Goal: Download file/media

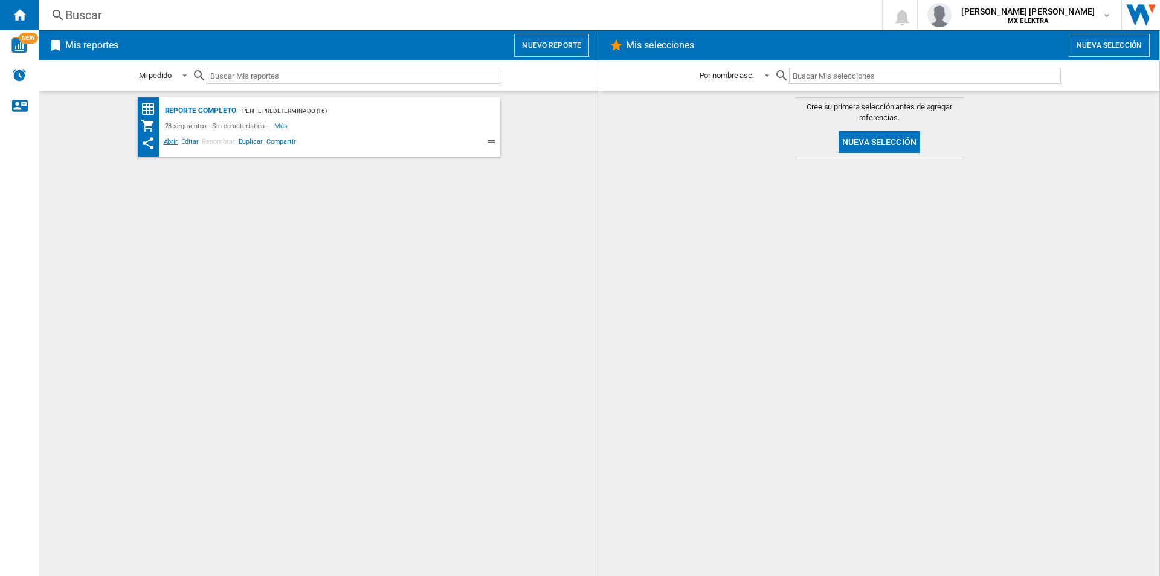
click at [171, 146] on span "Abrir" at bounding box center [171, 143] width 18 height 14
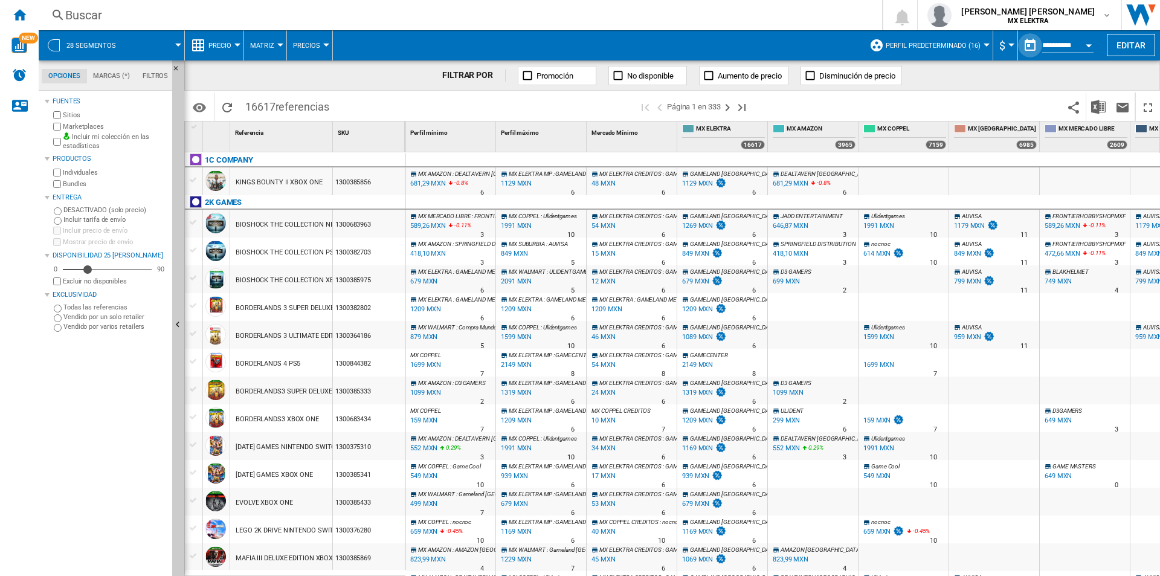
click at [1024, 42] on button "button" at bounding box center [1030, 45] width 24 height 24
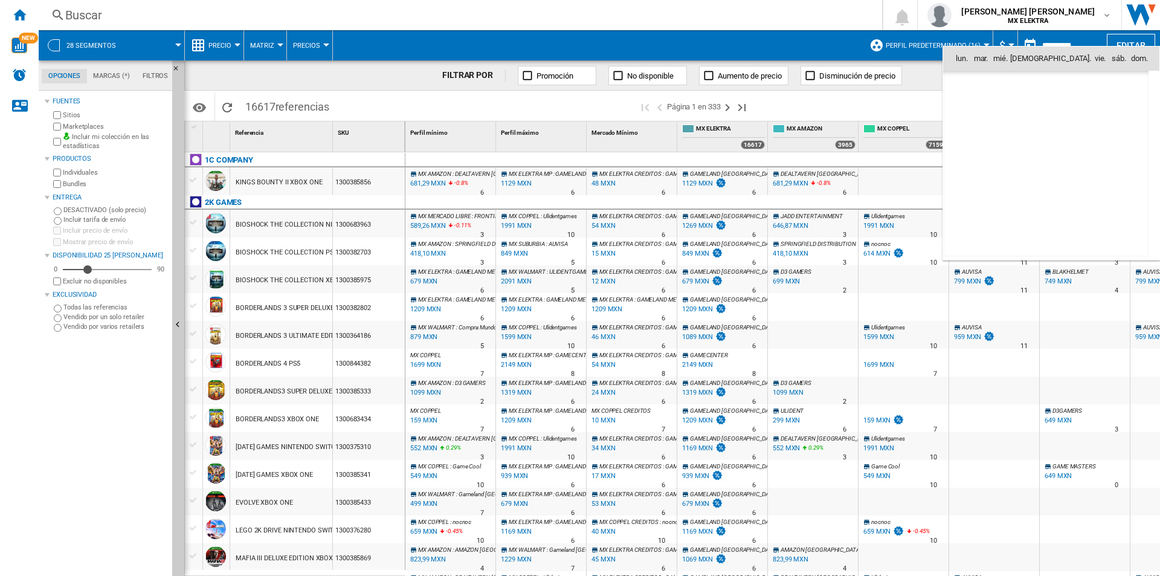
scroll to position [5762, 0]
click at [910, 94] on div at bounding box center [580, 288] width 1160 height 576
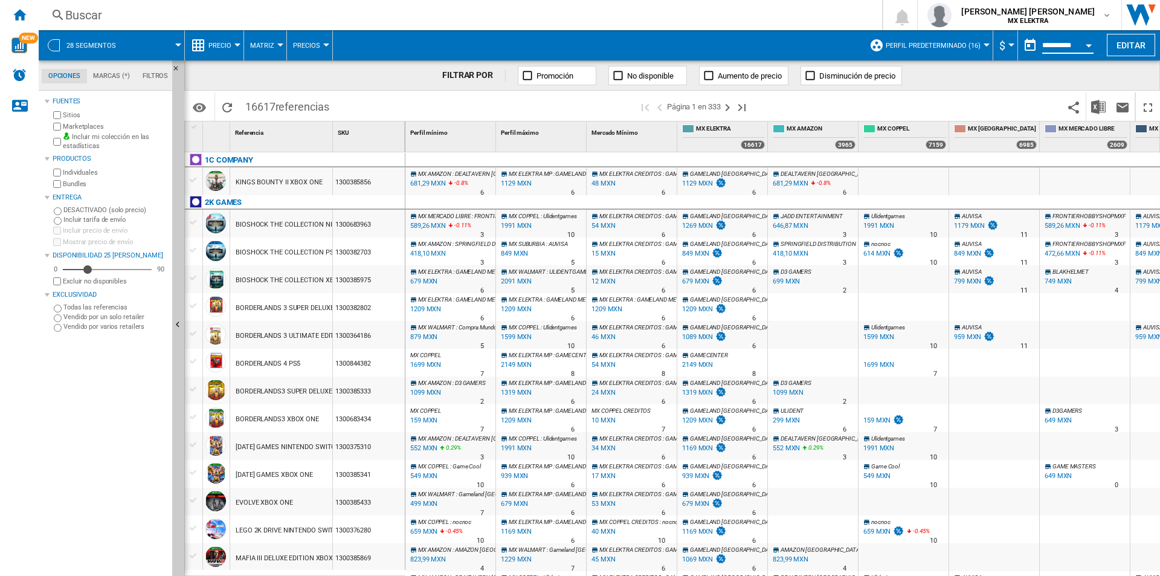
click at [1042, 50] on input "**********" at bounding box center [1067, 47] width 51 height 11
click at [1082, 42] on button "Open calendar" at bounding box center [1088, 44] width 22 height 22
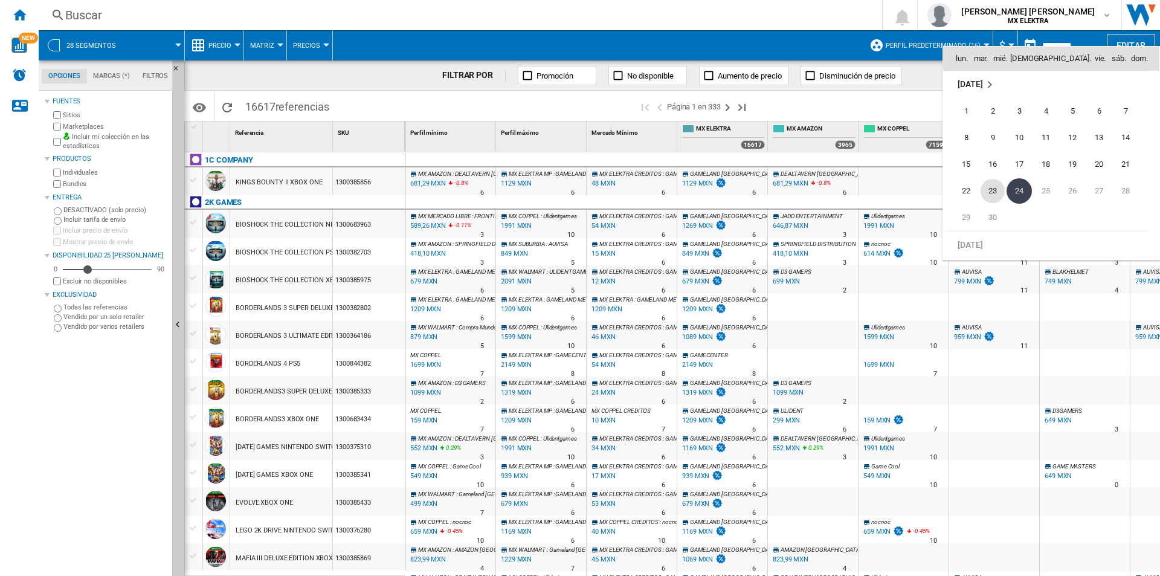
click at [987, 190] on span "23" at bounding box center [992, 191] width 24 height 24
type input "**********"
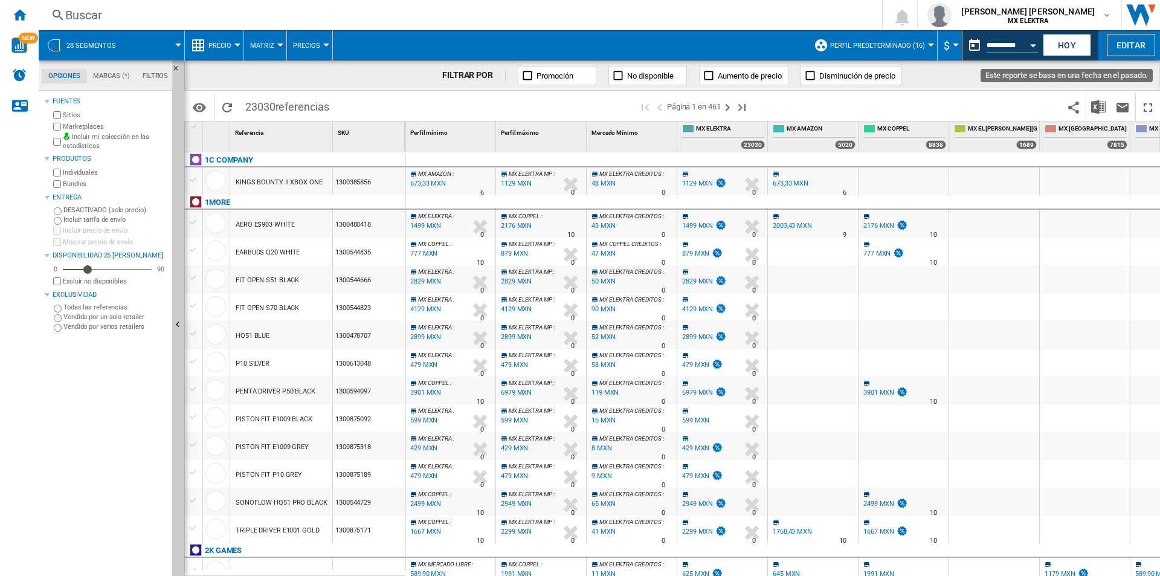
click at [1035, 44] on div "Open calendar" at bounding box center [1033, 45] width 6 height 3
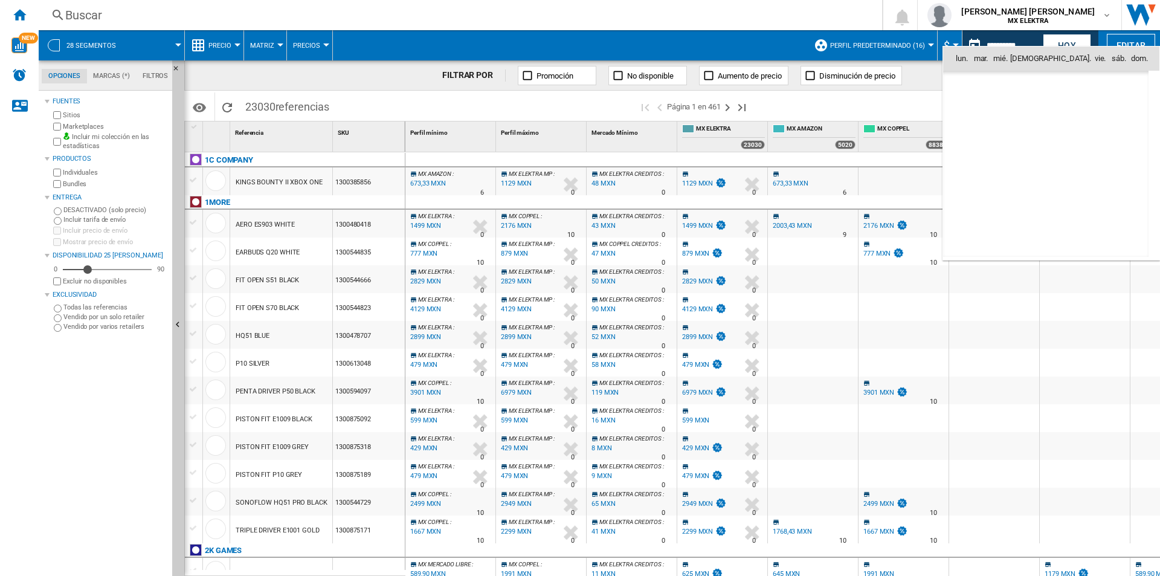
scroll to position [5762, 0]
click at [993, 172] on span "16" at bounding box center [992, 164] width 24 height 24
type input "**********"
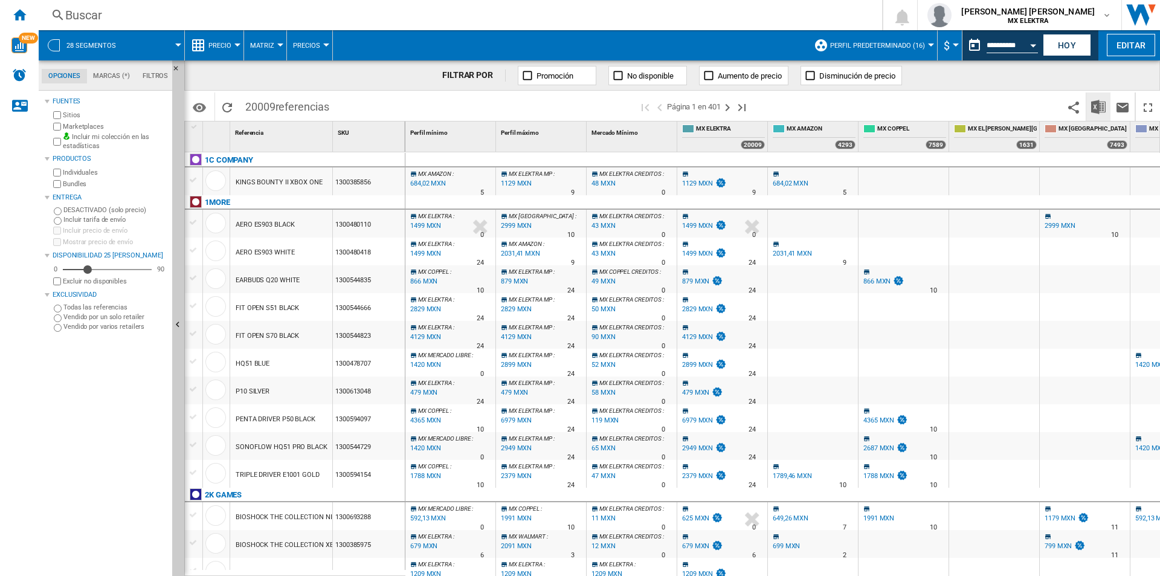
click at [1100, 108] on img "Descargar en Excel" at bounding box center [1098, 107] width 14 height 14
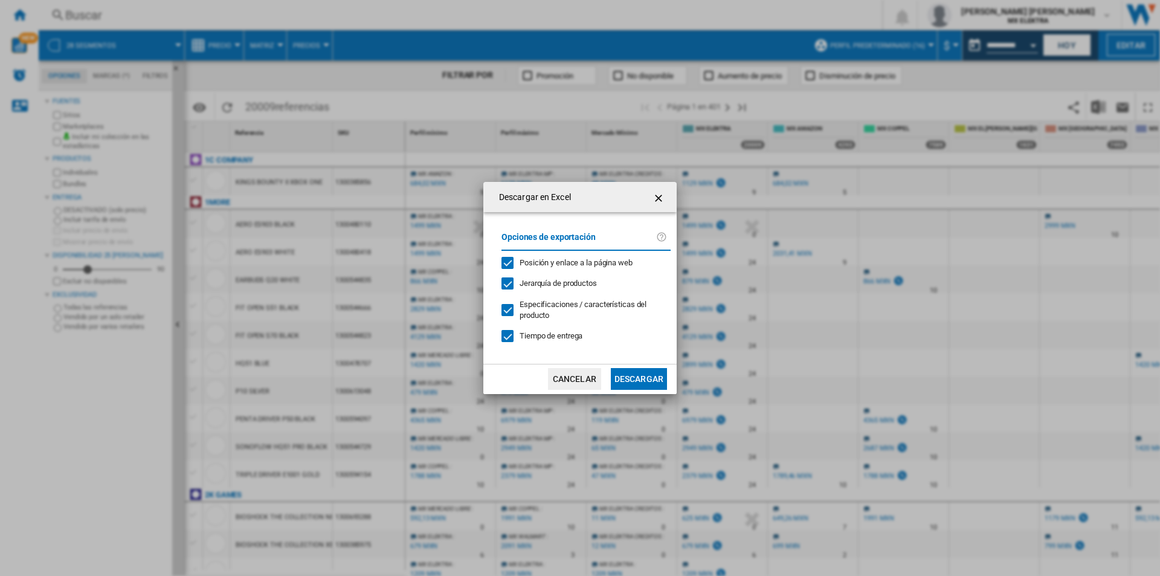
click at [652, 377] on button "Descargar" at bounding box center [639, 379] width 56 height 22
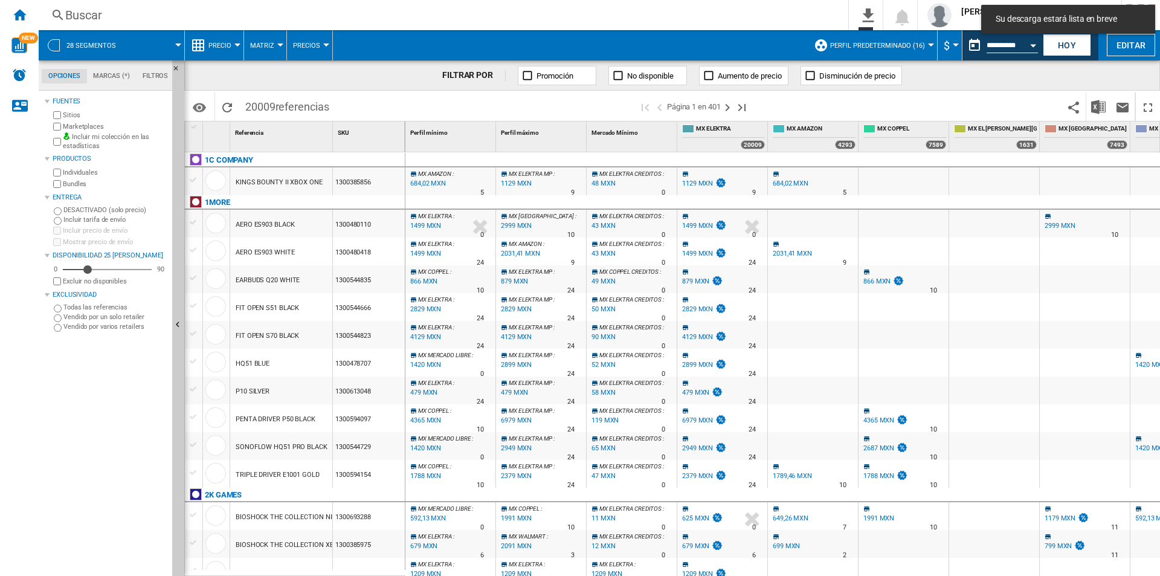
click at [978, 80] on div "FILTRAR POR Promoción No disponible Aumento de precio Disminución de precio" at bounding box center [671, 75] width 975 height 30
click at [1029, 43] on button "Open calendar" at bounding box center [1033, 44] width 22 height 22
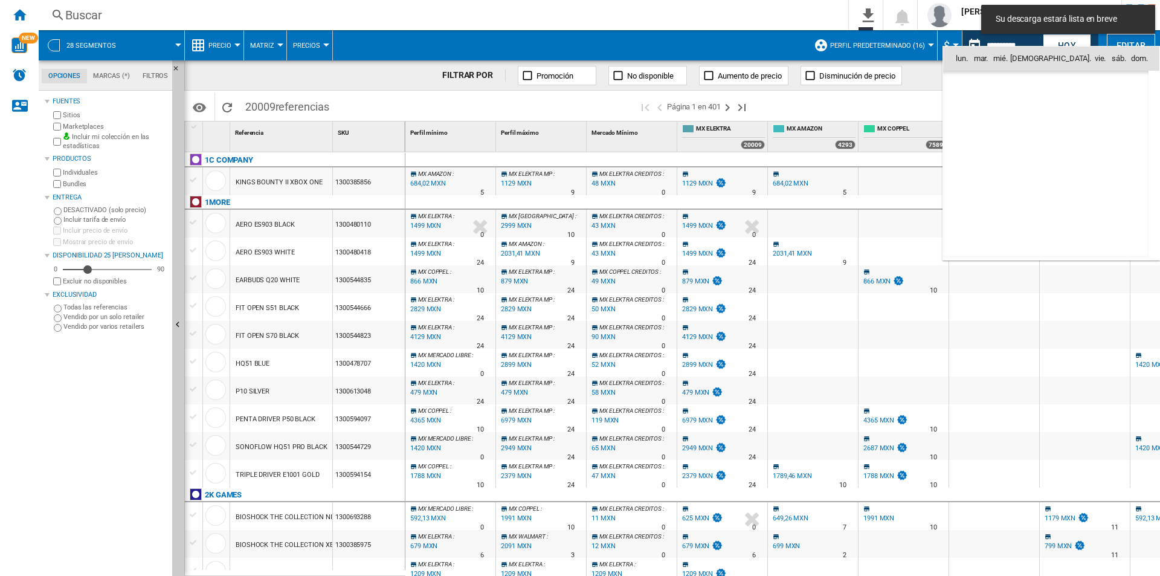
scroll to position [5762, 0]
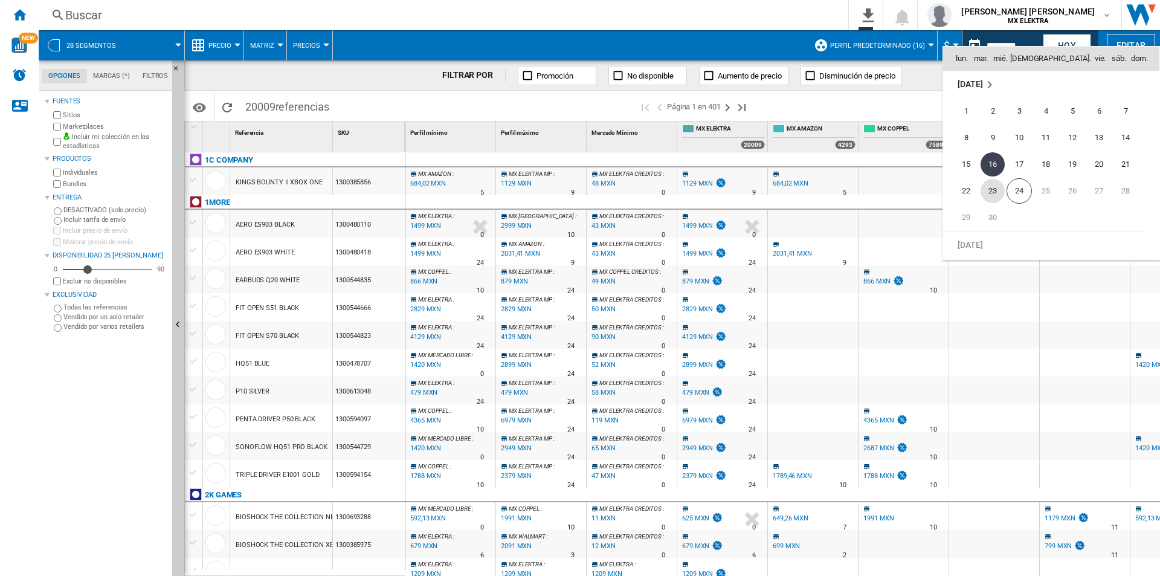
click at [995, 188] on span "23" at bounding box center [992, 191] width 24 height 24
type input "**********"
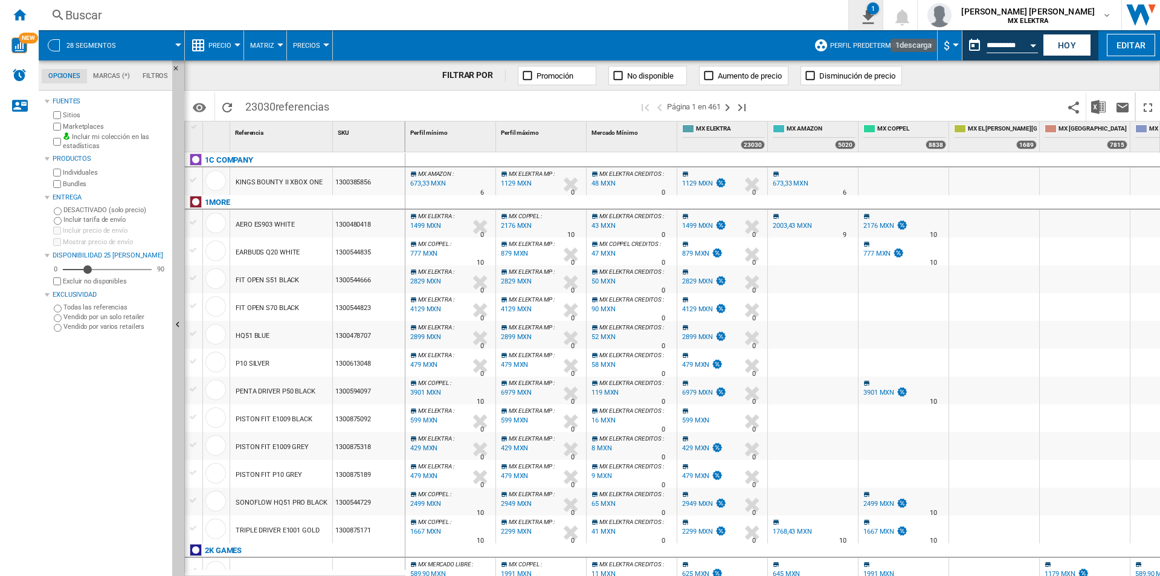
click at [873, 19] on ng-md-icon "1\a descarga" at bounding box center [865, 15] width 14 height 15
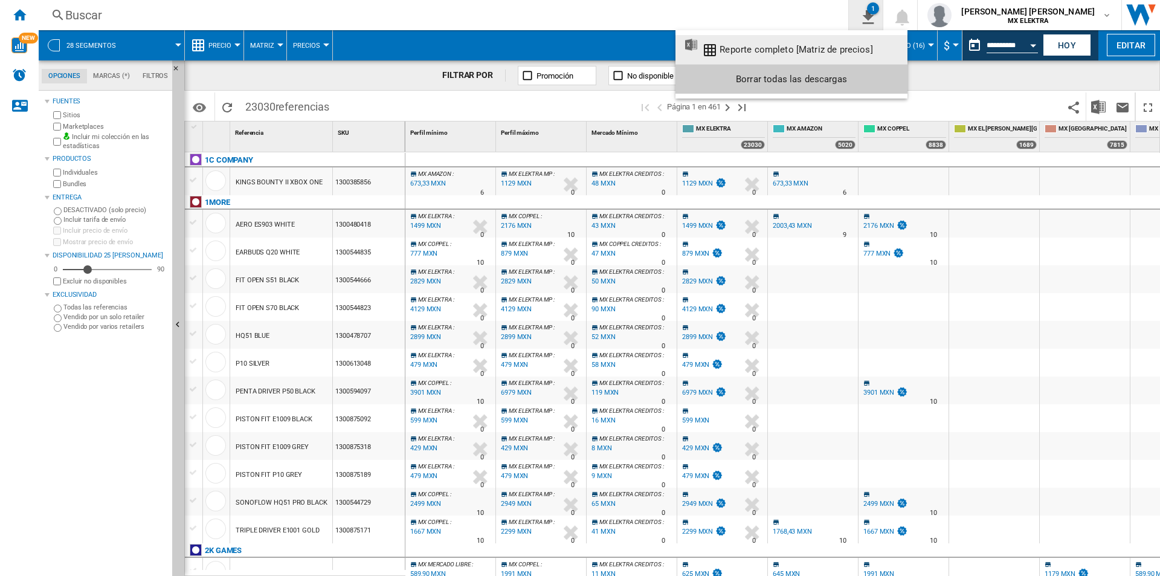
click at [896, 19] on md-backdrop at bounding box center [580, 288] width 1160 height 576
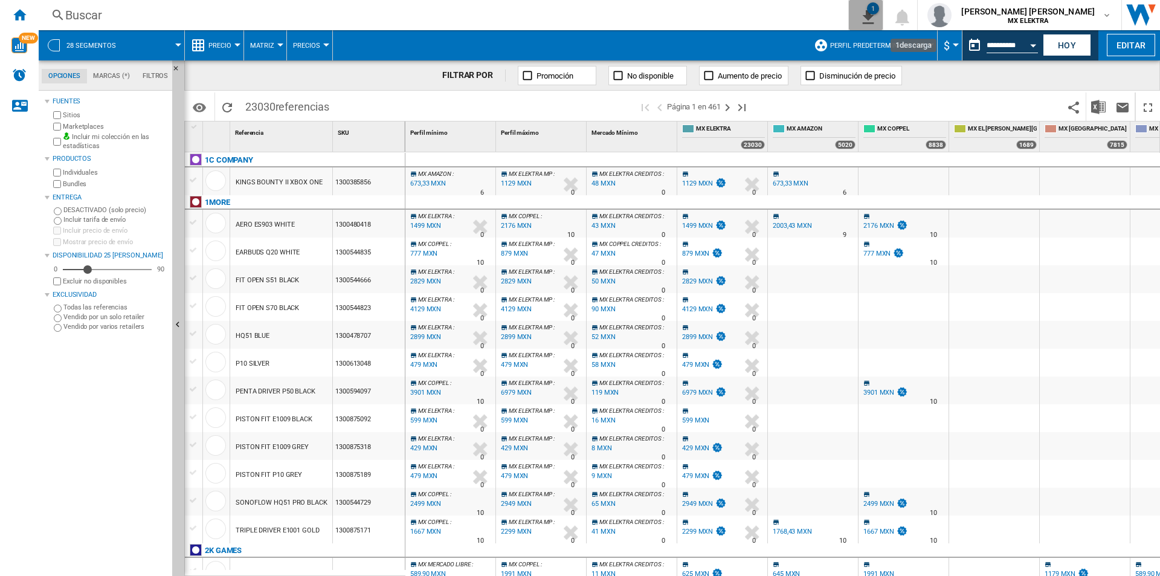
click at [882, 17] on button "1" at bounding box center [866, 15] width 34 height 30
click at [1033, 45] on div "Open calendar" at bounding box center [1033, 45] width 6 height 3
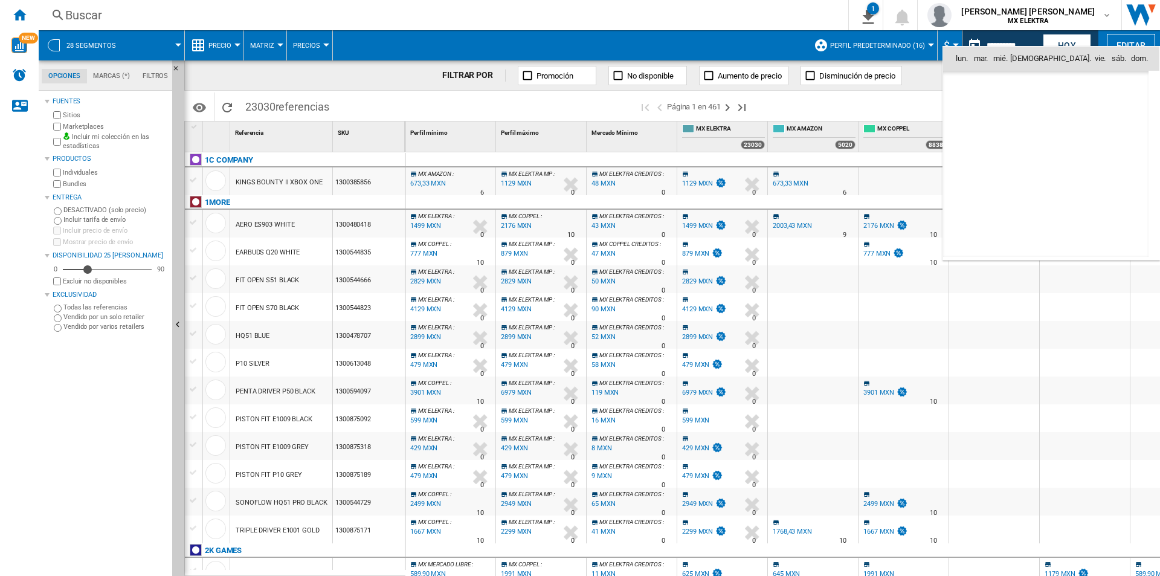
scroll to position [5762, 0]
click at [981, 166] on span "16" at bounding box center [992, 164] width 24 height 24
type input "**********"
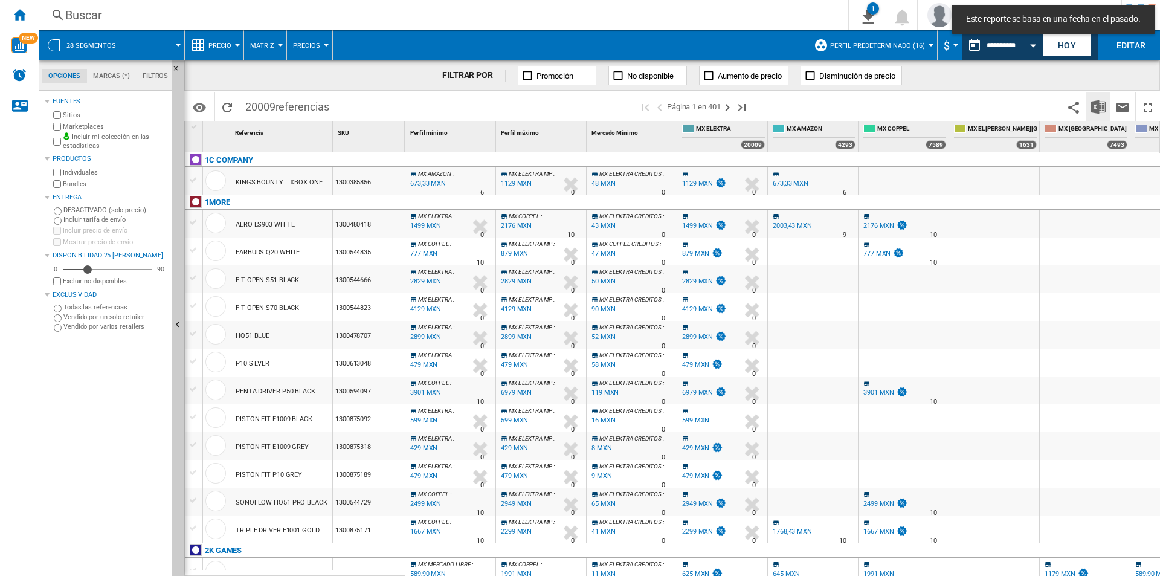
click at [1093, 113] on img "Descargar en Excel" at bounding box center [1098, 107] width 14 height 14
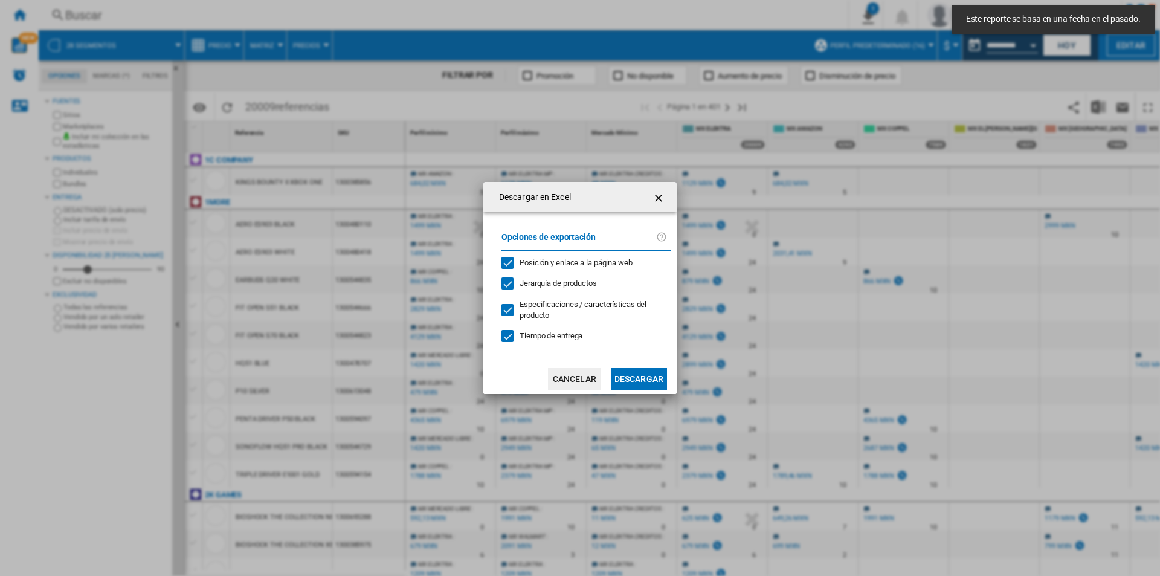
click at [627, 379] on button "Descargar" at bounding box center [639, 379] width 56 height 22
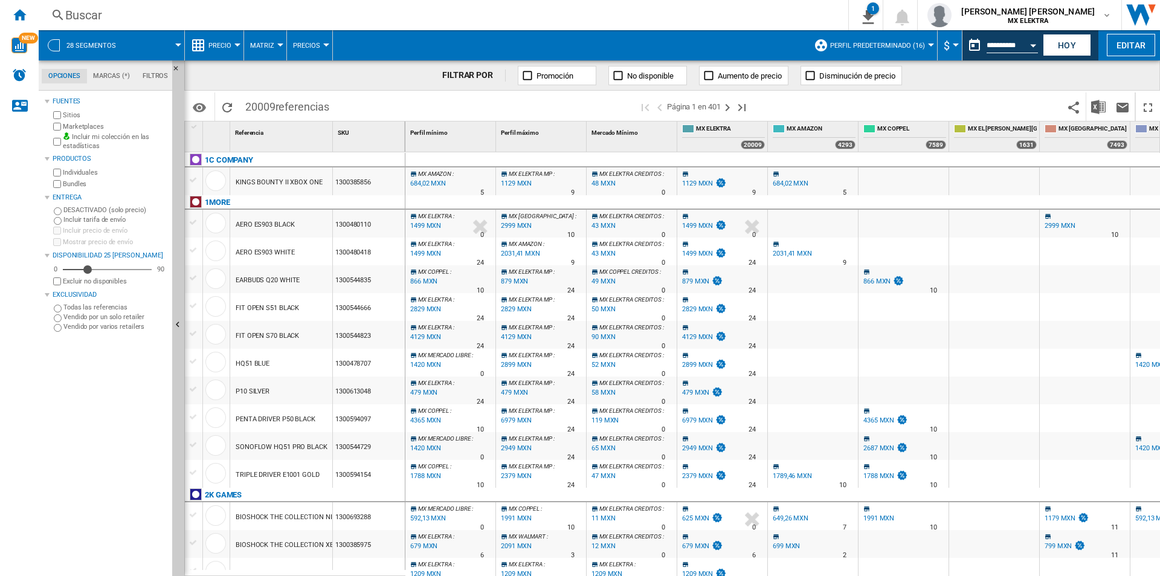
click at [1032, 45] on div "Open calendar" at bounding box center [1033, 45] width 6 height 3
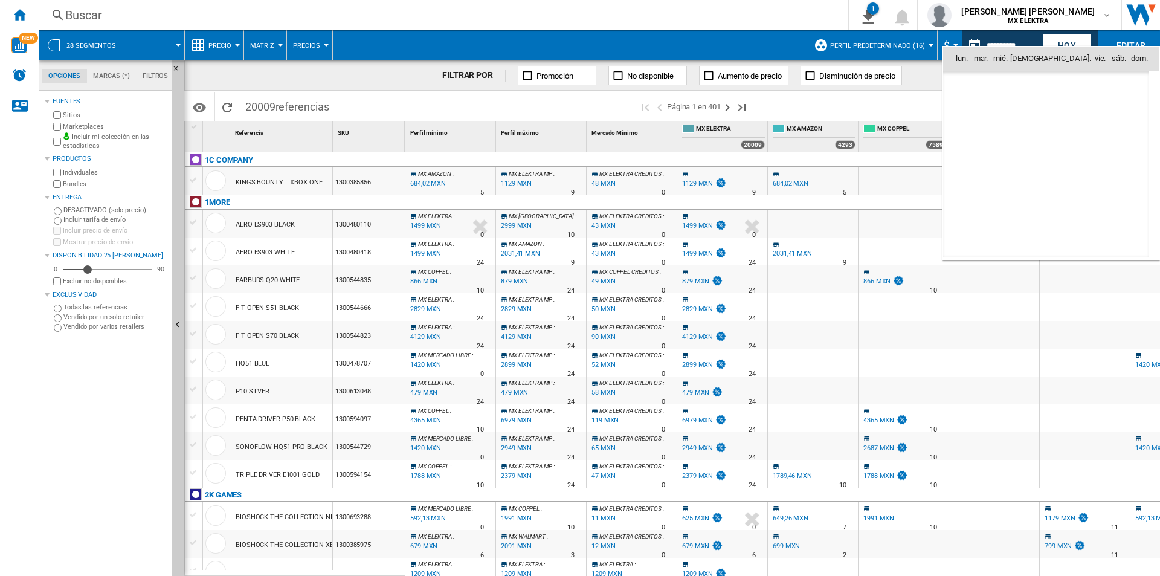
scroll to position [5762, 0]
click at [993, 186] on span "23" at bounding box center [992, 191] width 24 height 24
type input "**********"
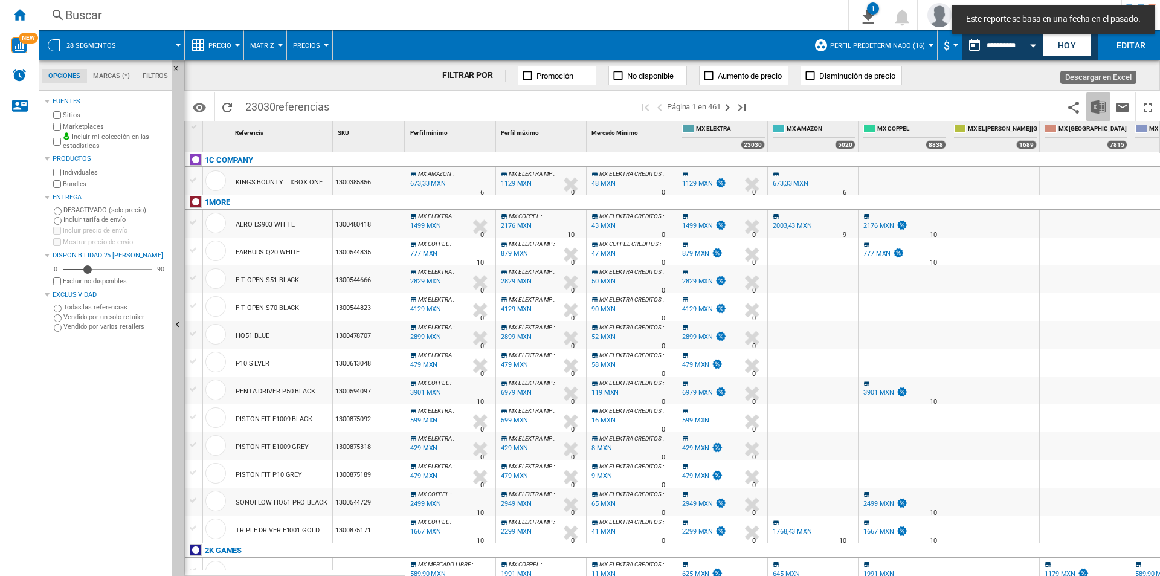
click at [1097, 117] on button "Descargar en Excel" at bounding box center [1098, 106] width 24 height 28
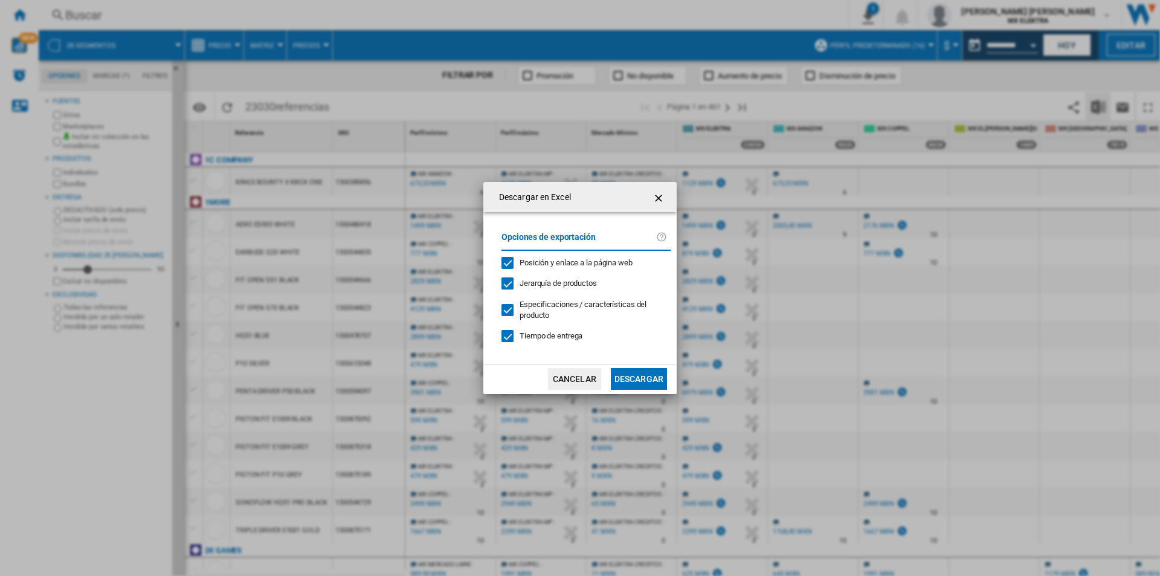
click at [646, 383] on button "Descargar" at bounding box center [639, 379] width 56 height 22
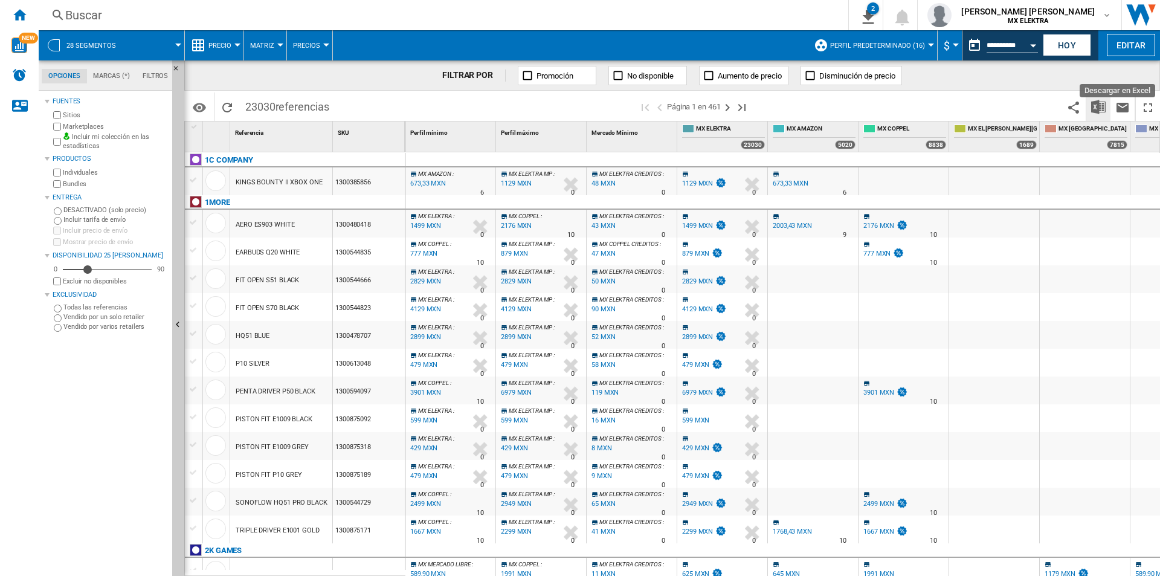
click at [1097, 114] on img "Descargar en Excel" at bounding box center [1098, 107] width 14 height 14
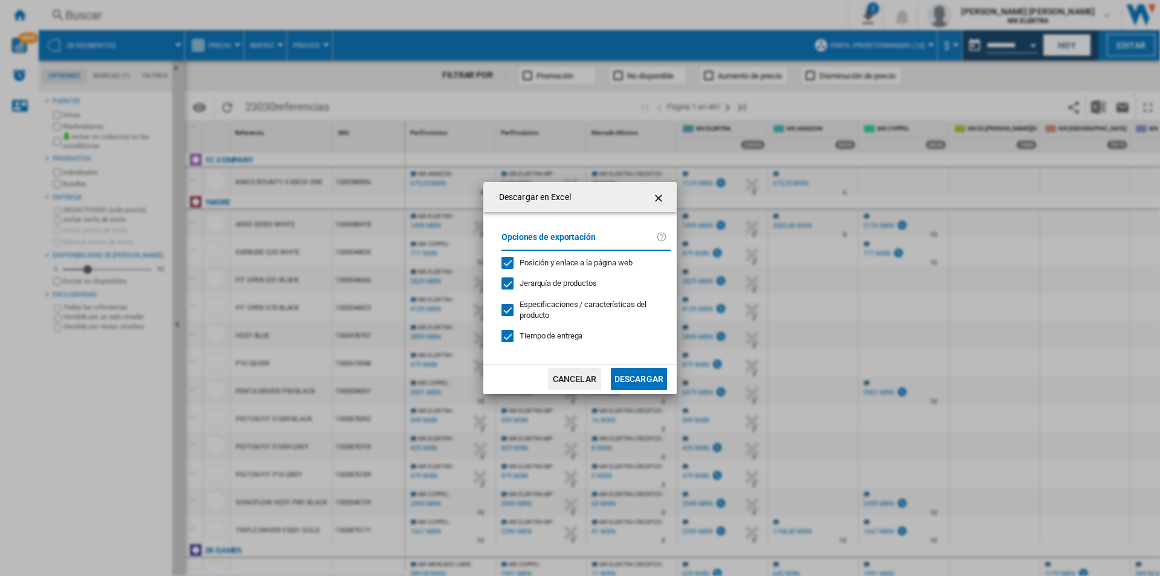
click at [634, 385] on button "Descargar" at bounding box center [639, 379] width 56 height 22
